Goal: Check status: Check status

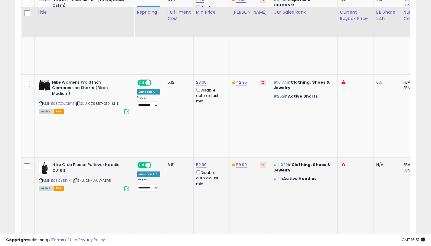
scroll to position [359, 0]
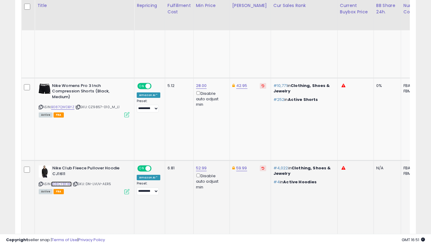
click at [67, 181] on link "B08CY8F4K1" at bounding box center [61, 183] width 21 height 5
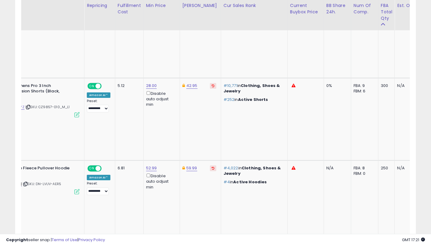
scroll to position [0, 0]
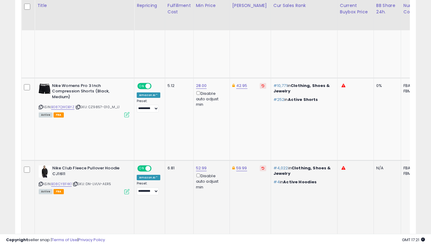
click at [40, 182] on icon at bounding box center [41, 183] width 4 height 3
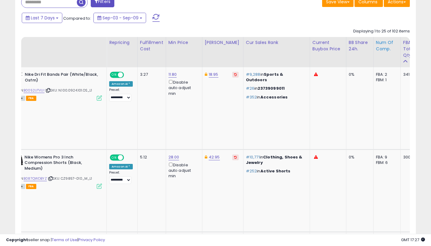
scroll to position [0, 7]
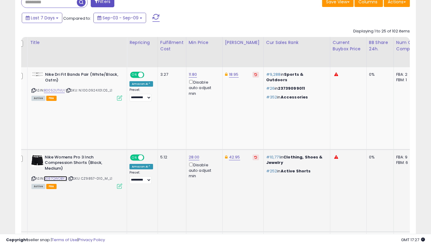
click at [66, 176] on link "B087QWDBYZ" at bounding box center [55, 178] width 23 height 5
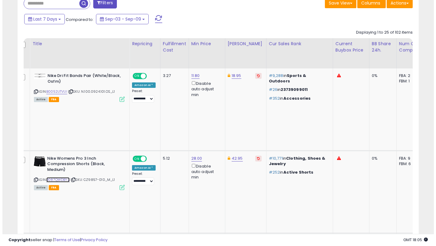
scroll to position [106, 0]
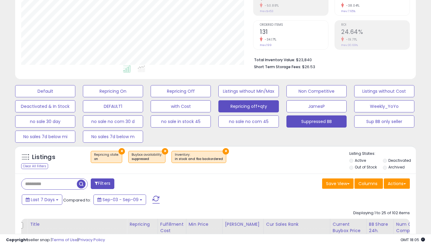
click at [258, 107] on button "Repricing off+qty" at bounding box center [249, 106] width 60 height 12
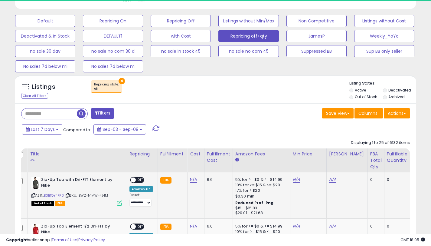
scroll to position [200, 0]
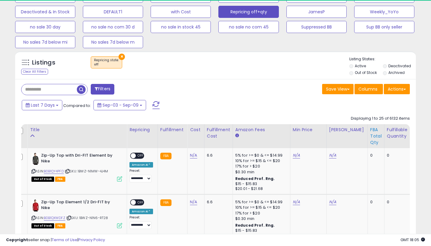
click at [370, 134] on div "FBA Total Qty" at bounding box center [376, 136] width 12 height 19
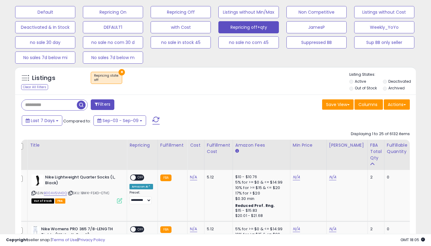
scroll to position [193, 0]
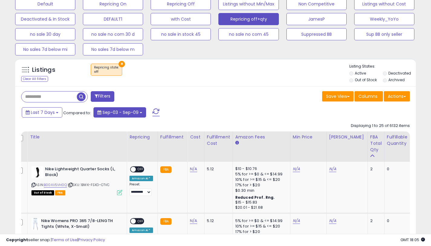
click at [130, 109] on span "Sep-03 - Sep-09" at bounding box center [121, 112] width 36 height 6
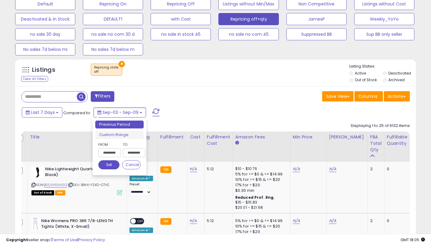
click at [131, 153] on input "**********" at bounding box center [134, 152] width 22 height 9
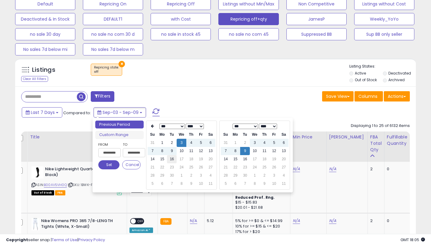
type input "**********"
click at [171, 158] on td "16" at bounding box center [172, 159] width 10 height 8
type input "**********"
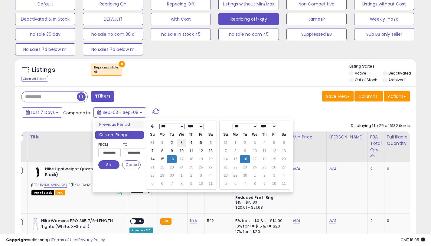
click at [182, 143] on td "3" at bounding box center [182, 143] width 10 height 8
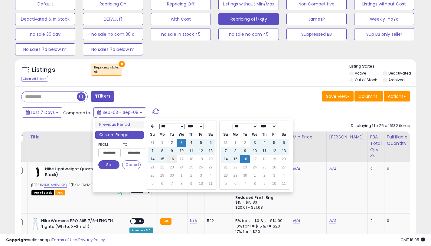
click at [173, 159] on td "16" at bounding box center [172, 159] width 10 height 8
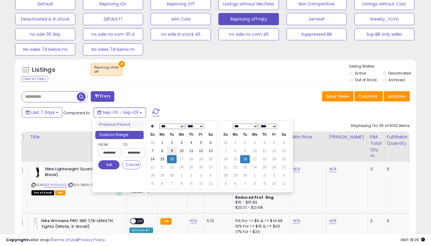
click at [170, 150] on td "9" at bounding box center [172, 151] width 10 height 8
type input "**********"
click at [107, 168] on button "Set" at bounding box center [108, 164] width 21 height 9
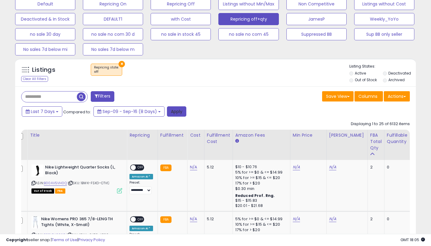
click at [173, 111] on button "Apply" at bounding box center [176, 111] width 19 height 10
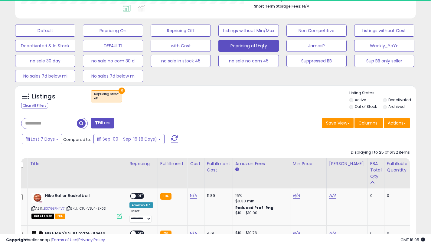
scroll to position [178, 0]
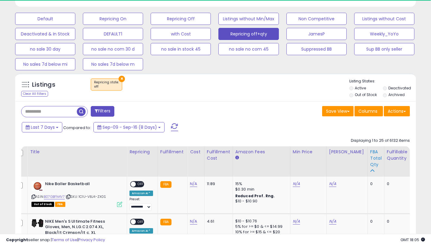
click at [370, 157] on div "FBA Total Qty" at bounding box center [376, 158] width 12 height 19
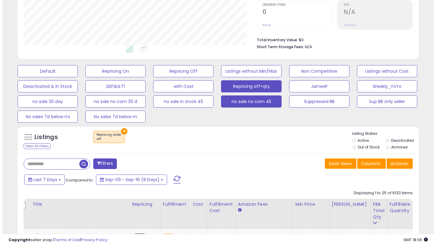
scroll to position [156, 0]
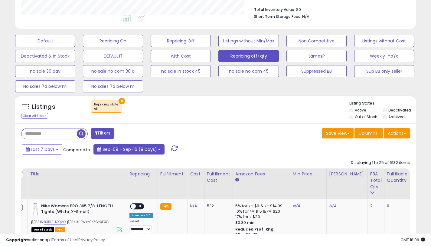
click at [147, 150] on span "Sep-09 - Sep-16 (8 Days)" at bounding box center [130, 149] width 54 height 6
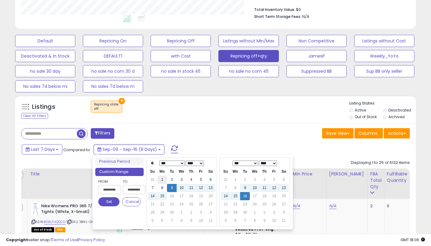
click at [161, 179] on td "1" at bounding box center [162, 180] width 10 height 8
type input "**********"
click at [108, 203] on button "Set" at bounding box center [108, 201] width 21 height 9
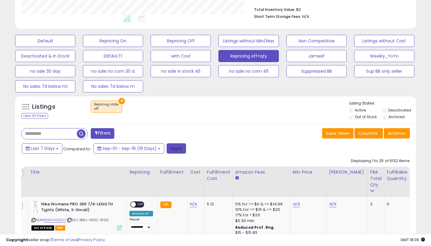
click at [174, 148] on button "Apply" at bounding box center [176, 148] width 19 height 10
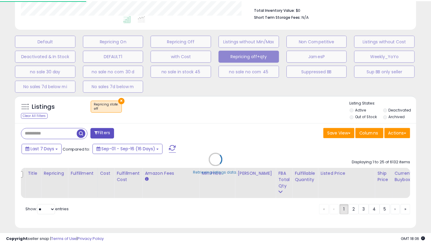
scroll to position [124, 235]
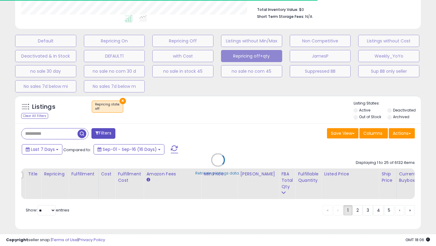
click at [50, 150] on div "Retrieving listings data.." at bounding box center [218, 164] width 415 height 144
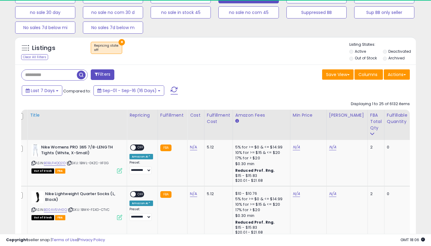
scroll to position [209, 0]
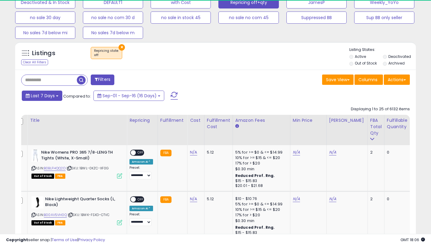
click at [48, 98] on span "Last 7 Days" at bounding box center [43, 96] width 24 height 6
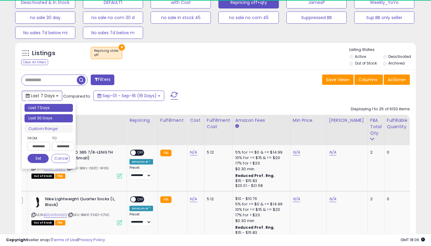
type input "**********"
click at [48, 117] on li "Last 30 Days" at bounding box center [49, 118] width 48 height 8
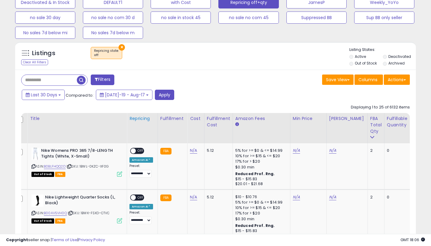
scroll to position [124, 232]
click at [156, 98] on button "Apply" at bounding box center [164, 95] width 19 height 10
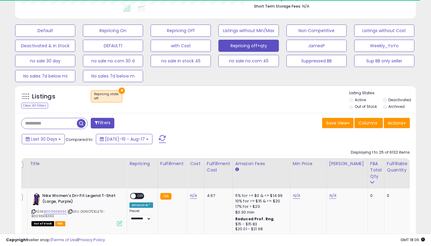
scroll to position [302527, 302419]
click at [372, 171] on div "FBA Total Qty" at bounding box center [376, 169] width 12 height 19
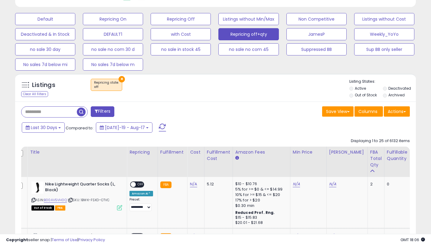
scroll to position [120, 0]
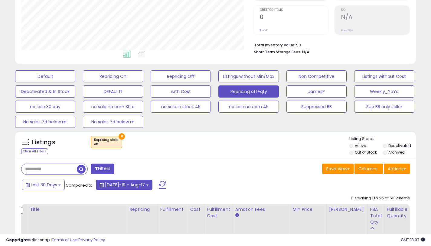
click at [121, 187] on span "[DATE]-19 - Aug-17" at bounding box center [125, 185] width 40 height 6
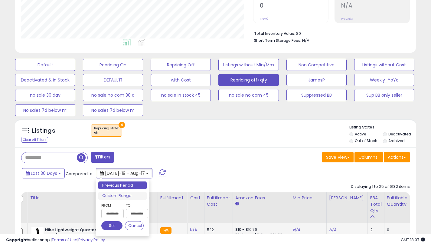
scroll to position [180, 0]
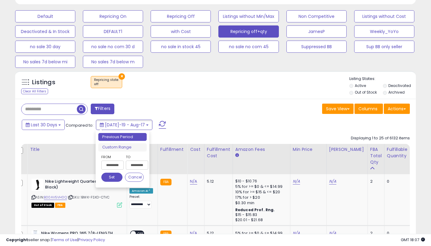
click at [119, 165] on input "**********" at bounding box center [112, 164] width 22 height 9
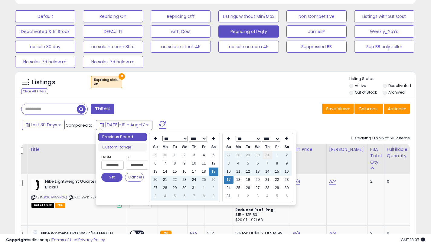
type input "**********"
click at [231, 179] on td "17" at bounding box center [229, 180] width 10 height 8
click at [214, 141] on th at bounding box center [214, 138] width 10 height 8
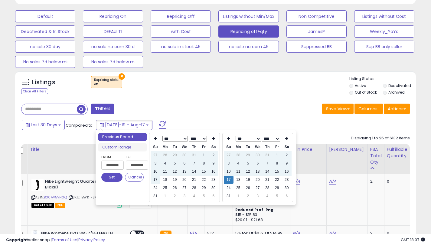
type input "**********"
click at [157, 181] on td "17" at bounding box center [156, 180] width 10 height 8
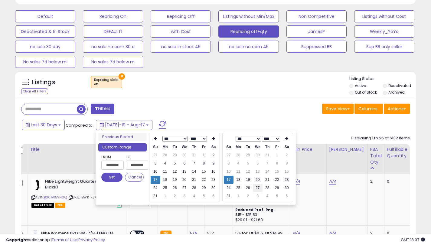
type input "**********"
click at [227, 181] on td "17" at bounding box center [229, 180] width 10 height 8
click at [287, 139] on icon at bounding box center [286, 138] width 3 height 4
click at [252, 171] on td "16" at bounding box center [248, 171] width 10 height 8
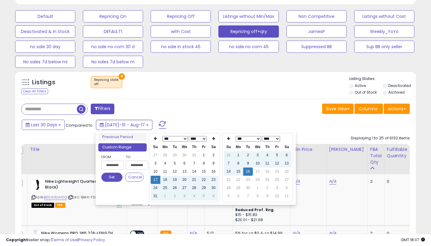
type input "**********"
click at [117, 178] on button "Set" at bounding box center [111, 177] width 21 height 9
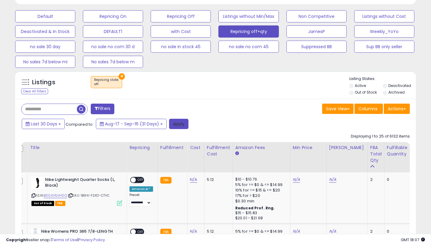
click at [178, 125] on button "Apply" at bounding box center [178, 124] width 19 height 10
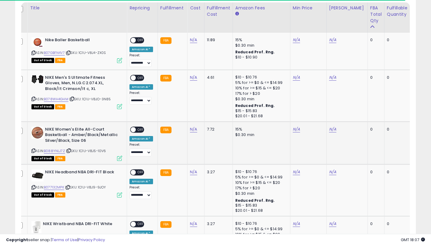
scroll to position [302, 0]
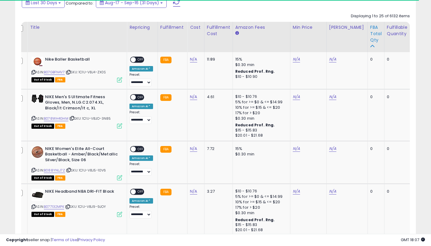
click at [370, 38] on div "FBA Total Qty" at bounding box center [376, 33] width 12 height 19
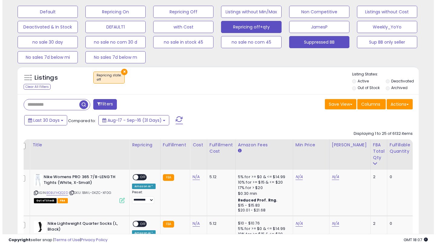
scroll to position [151, 0]
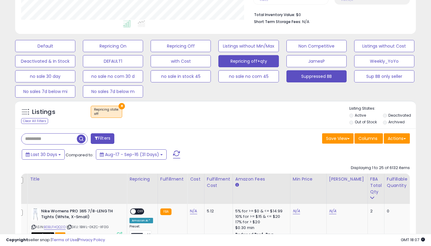
click at [331, 80] on button "Suppressed BB" at bounding box center [317, 76] width 60 height 12
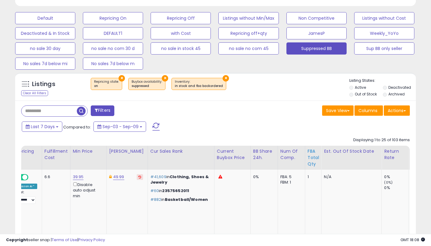
scroll to position [0, 127]
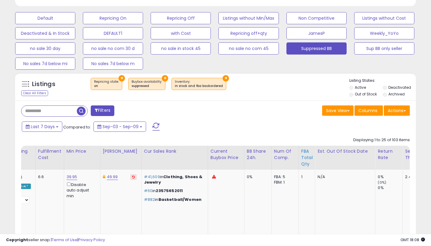
click at [301, 156] on div "FBA Total Qty" at bounding box center [307, 157] width 12 height 19
